Goal: Navigation & Orientation: Find specific page/section

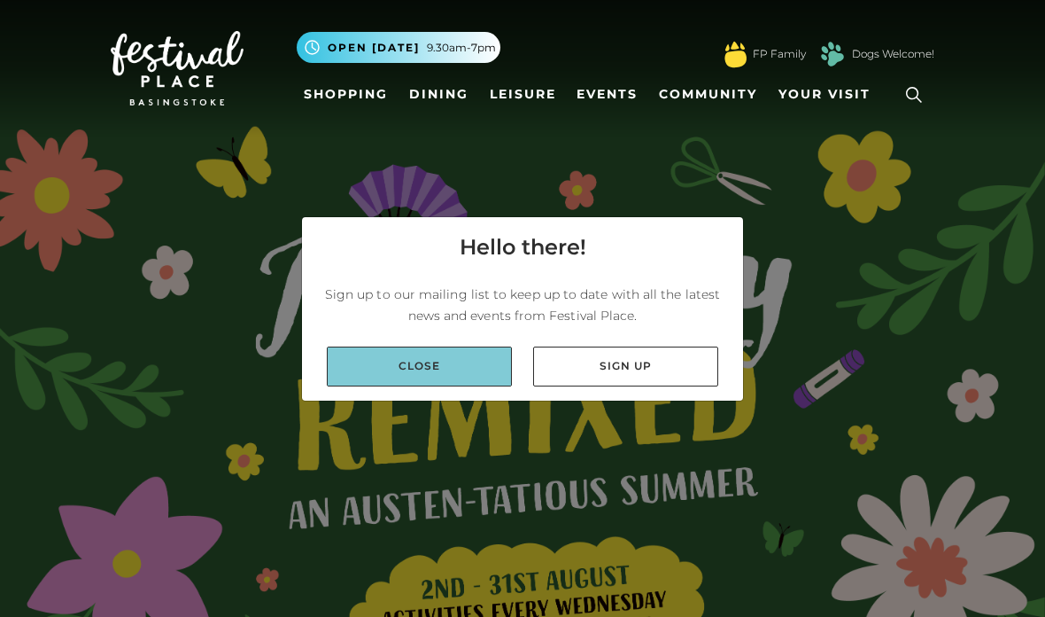
click at [384, 386] on link "Close" at bounding box center [419, 366] width 185 height 40
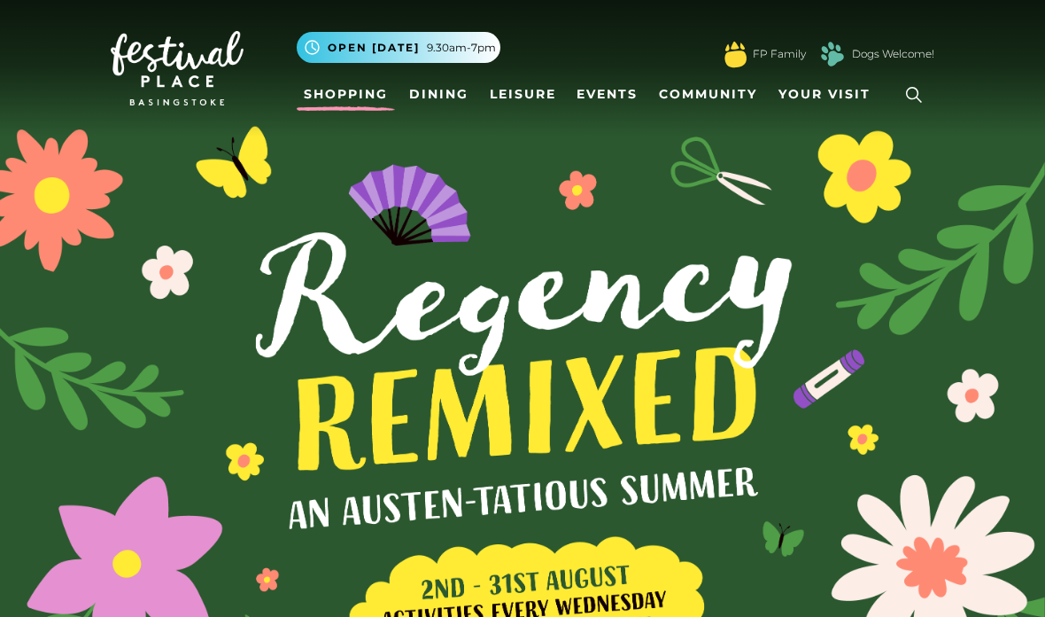
click at [346, 93] on link "Shopping" at bounding box center [346, 94] width 98 height 33
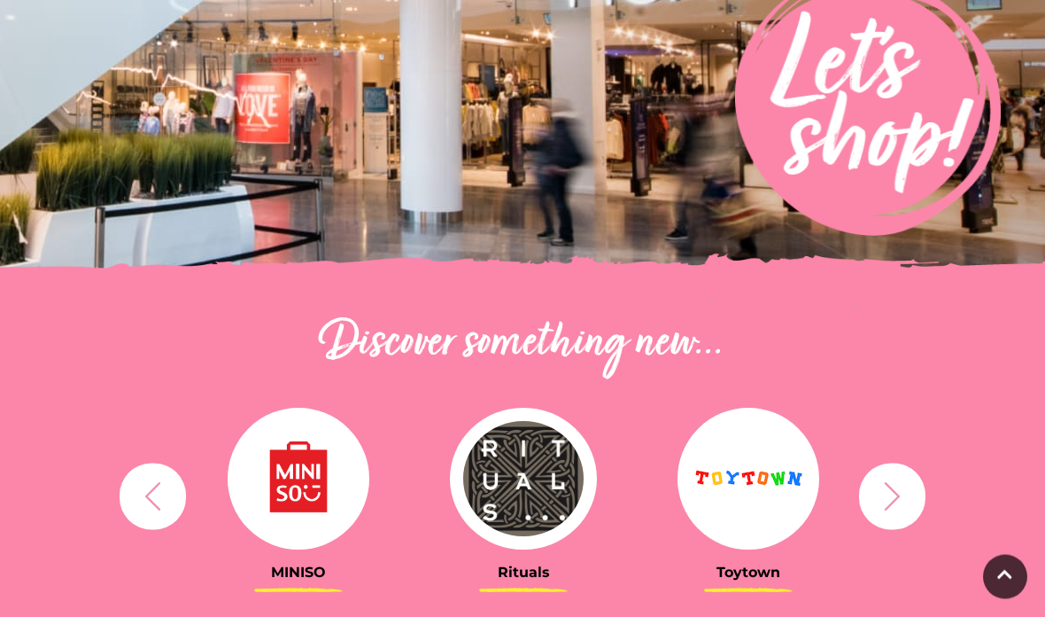
scroll to position [340, 0]
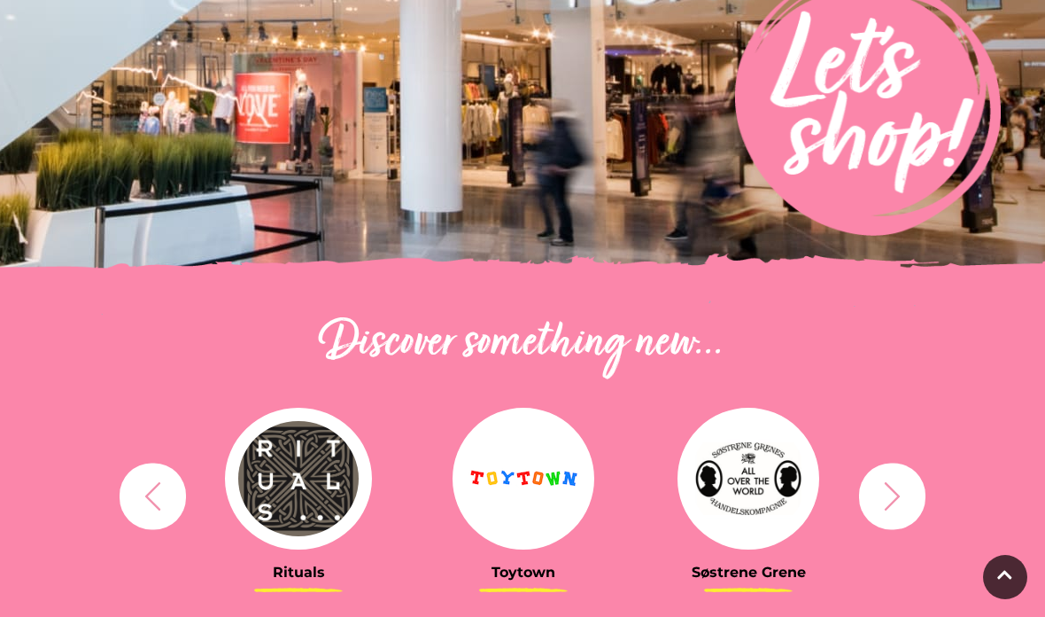
click at [290, 509] on img at bounding box center [298, 479] width 147 height 142
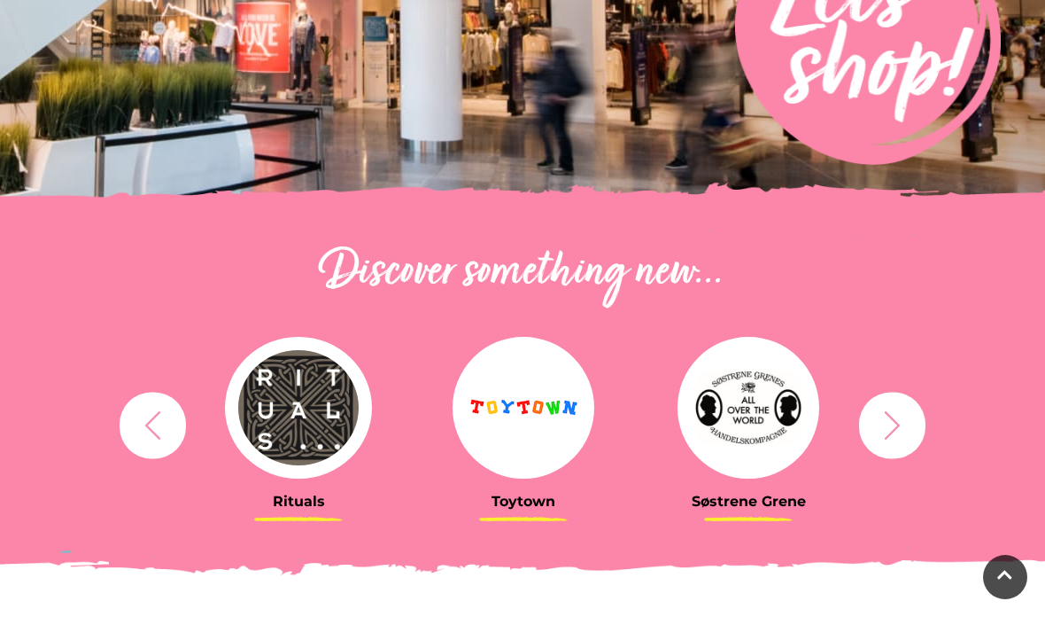
click at [750, 420] on img at bounding box center [749, 408] width 142 height 142
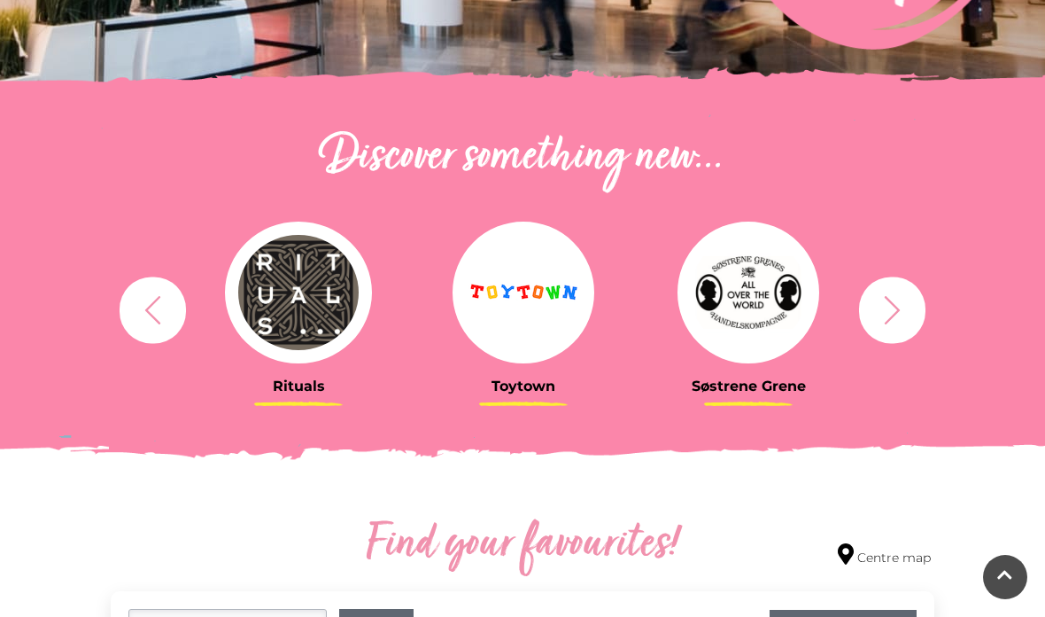
click at [882, 307] on icon "button" at bounding box center [892, 309] width 33 height 33
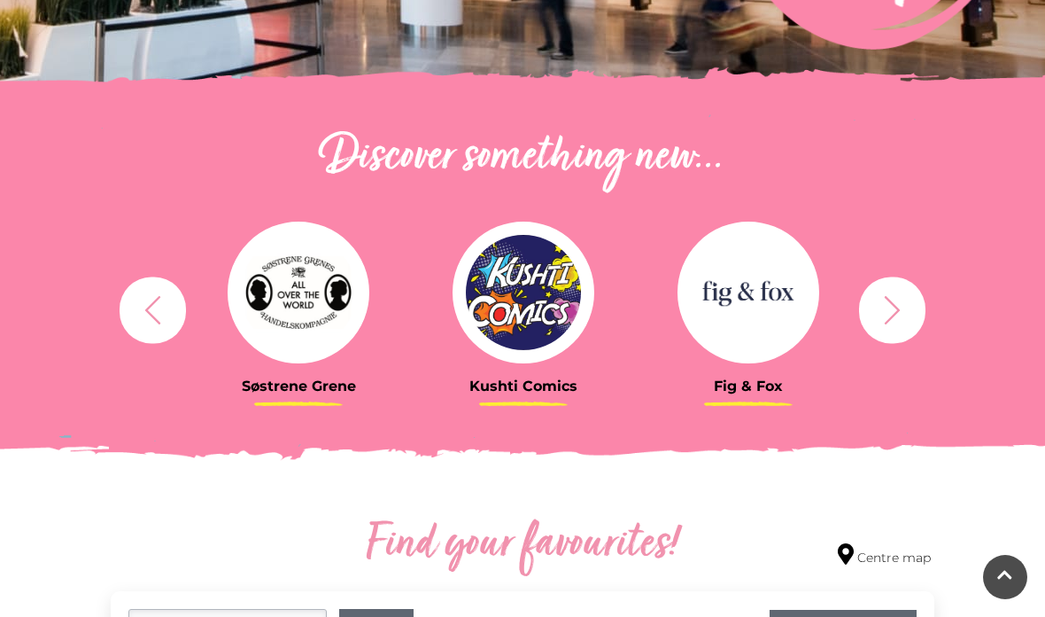
click at [743, 311] on img at bounding box center [749, 292] width 142 height 142
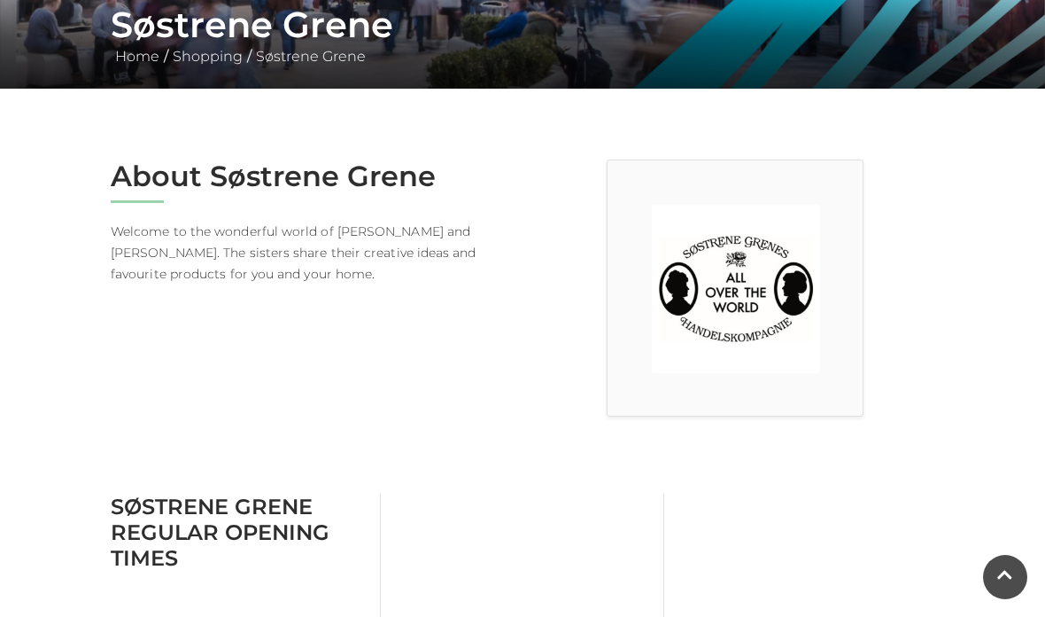
scroll to position [353, 0]
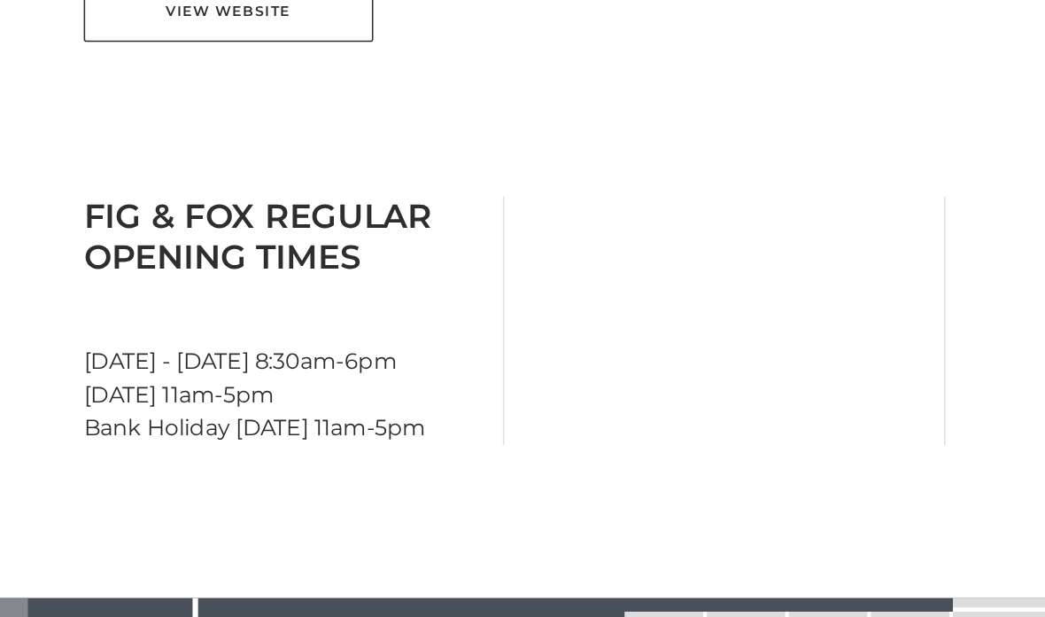
scroll to position [726, 0]
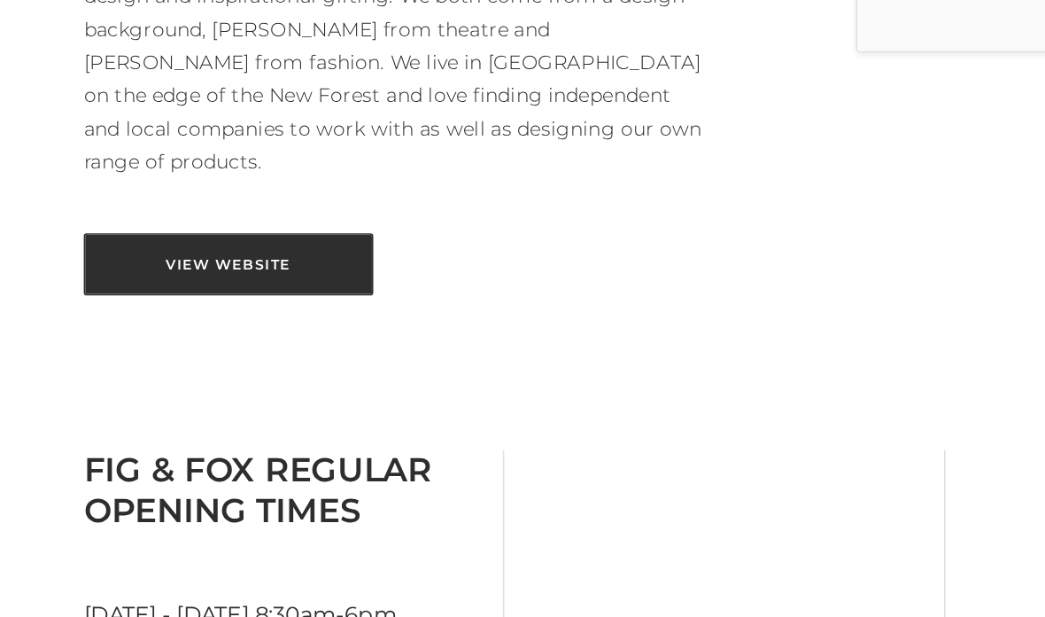
click at [144, 161] on link "View Website" at bounding box center [204, 181] width 186 height 40
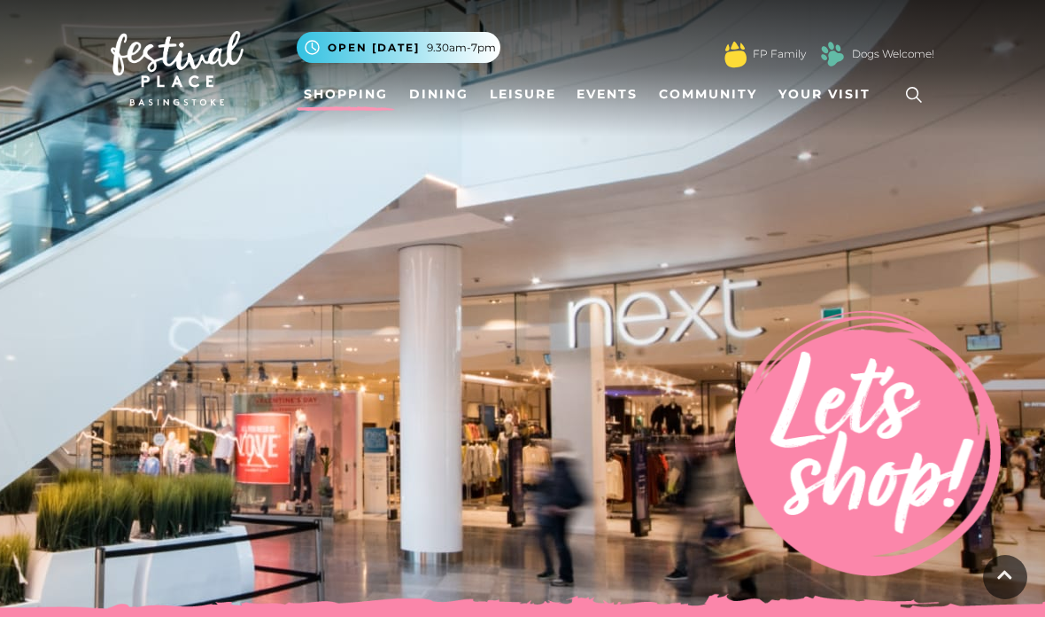
scroll to position [526, 0]
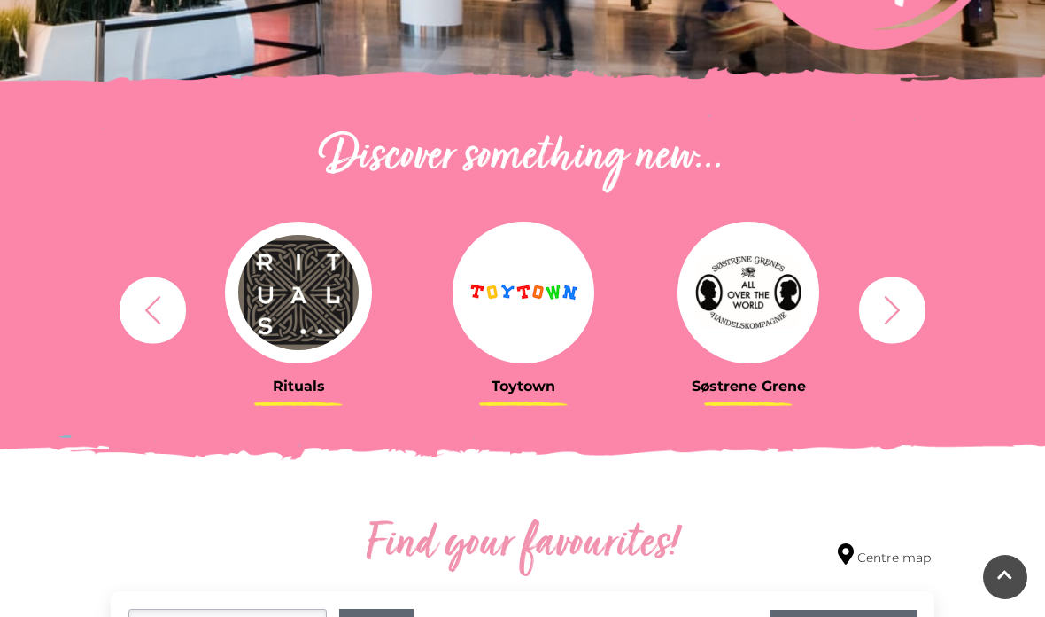
click at [866, 299] on button "button" at bounding box center [892, 309] width 66 height 66
click at [883, 319] on icon "button" at bounding box center [892, 309] width 33 height 33
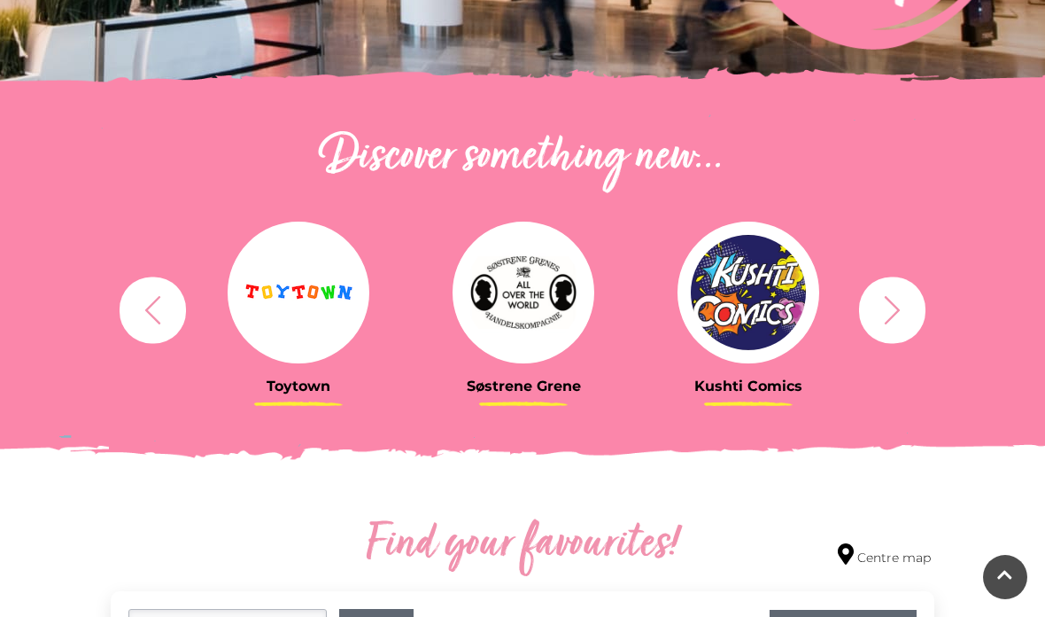
click at [887, 309] on icon "button" at bounding box center [892, 309] width 33 height 33
click at [880, 312] on icon "button" at bounding box center [892, 309] width 33 height 33
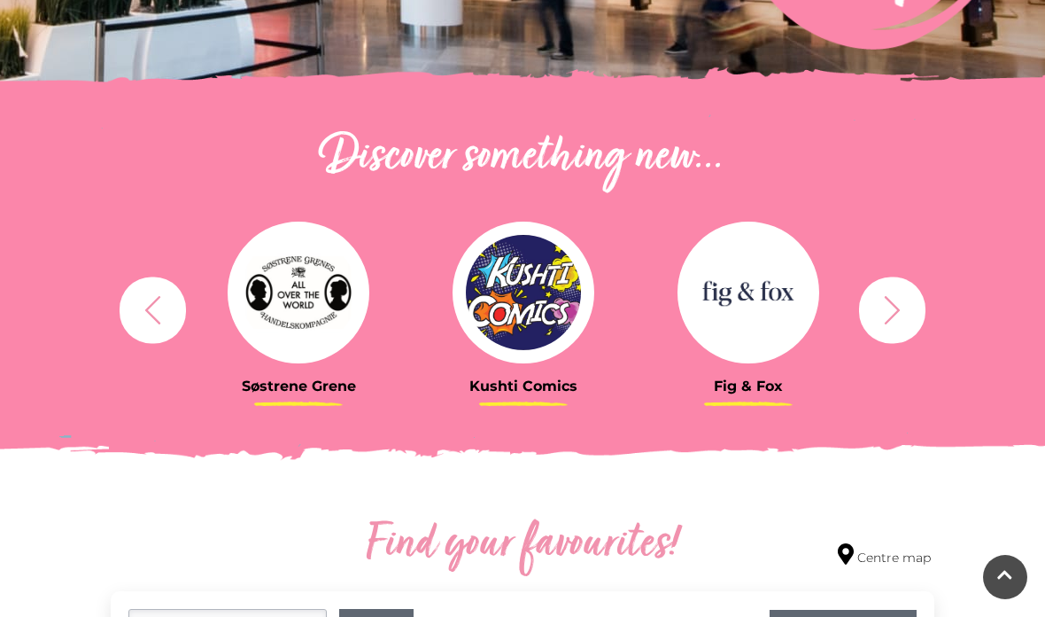
click at [880, 315] on icon "button" at bounding box center [892, 309] width 33 height 33
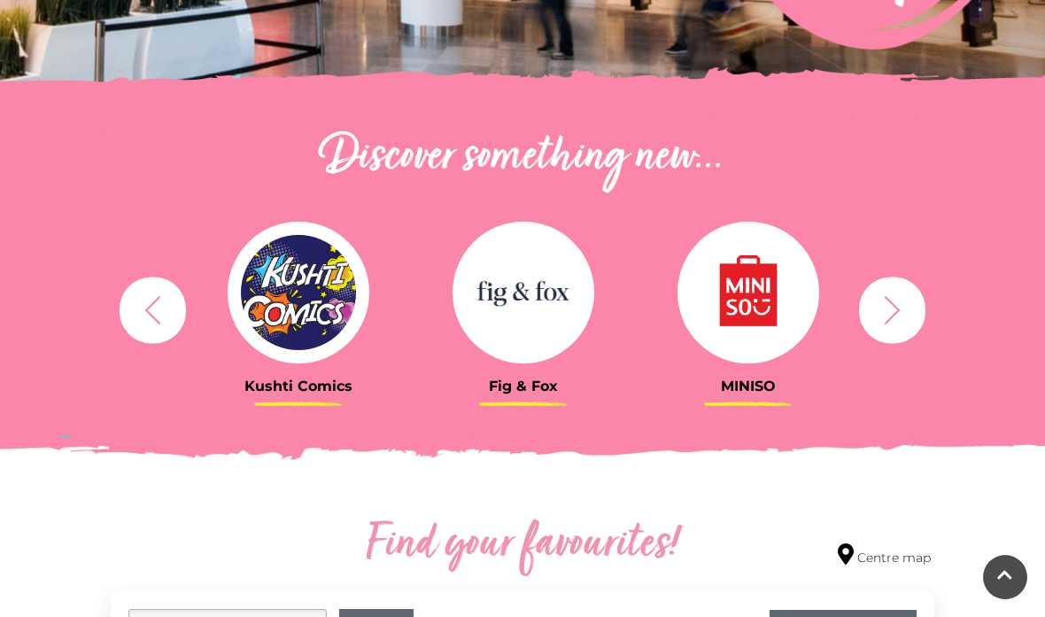
click at [882, 315] on icon "button" at bounding box center [892, 309] width 33 height 33
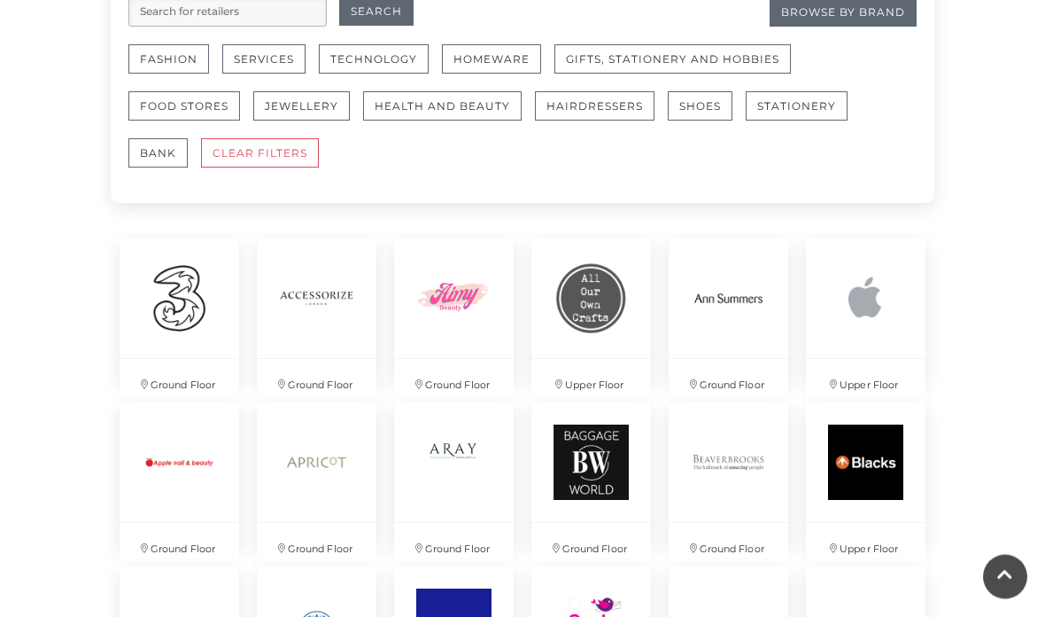
scroll to position [1183, 0]
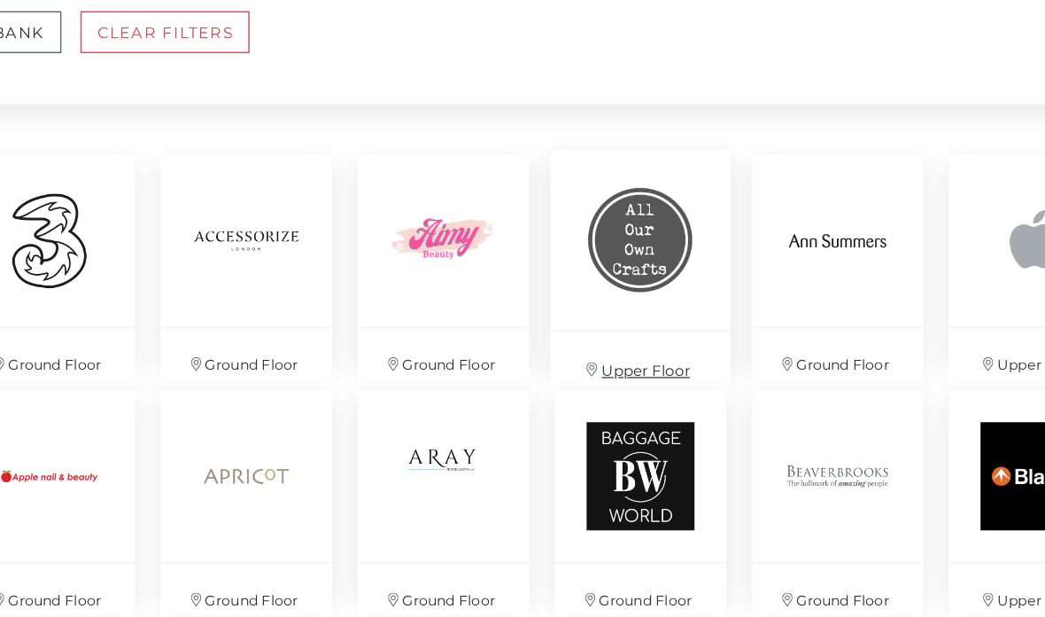
click at [528, 190] on img at bounding box center [591, 253] width 126 height 126
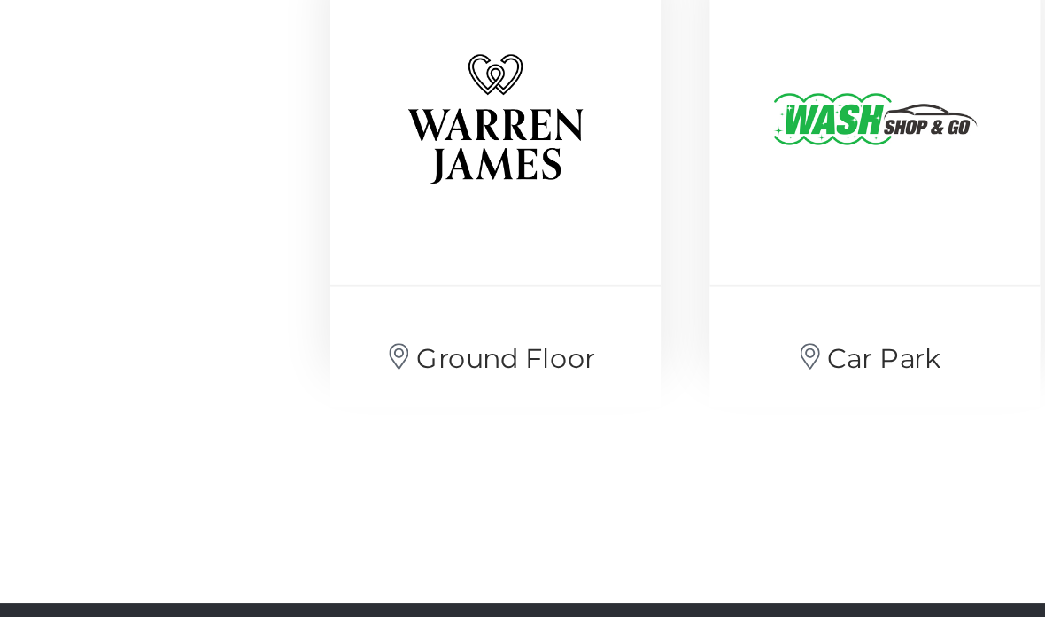
scroll to position [3982, 0]
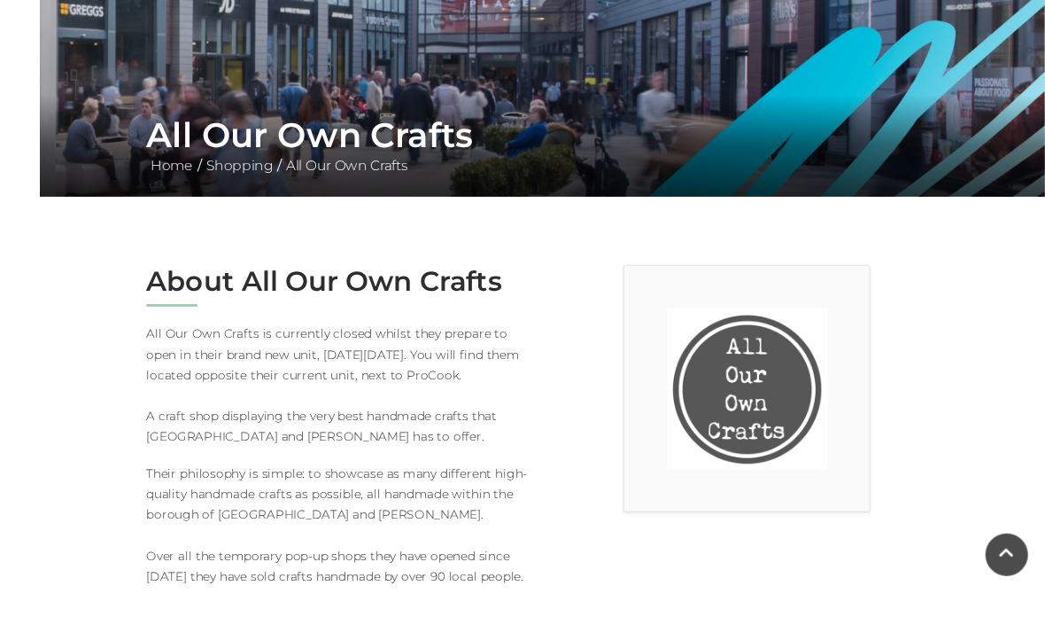
scroll to position [341, 0]
